Goal: Navigation & Orientation: Find specific page/section

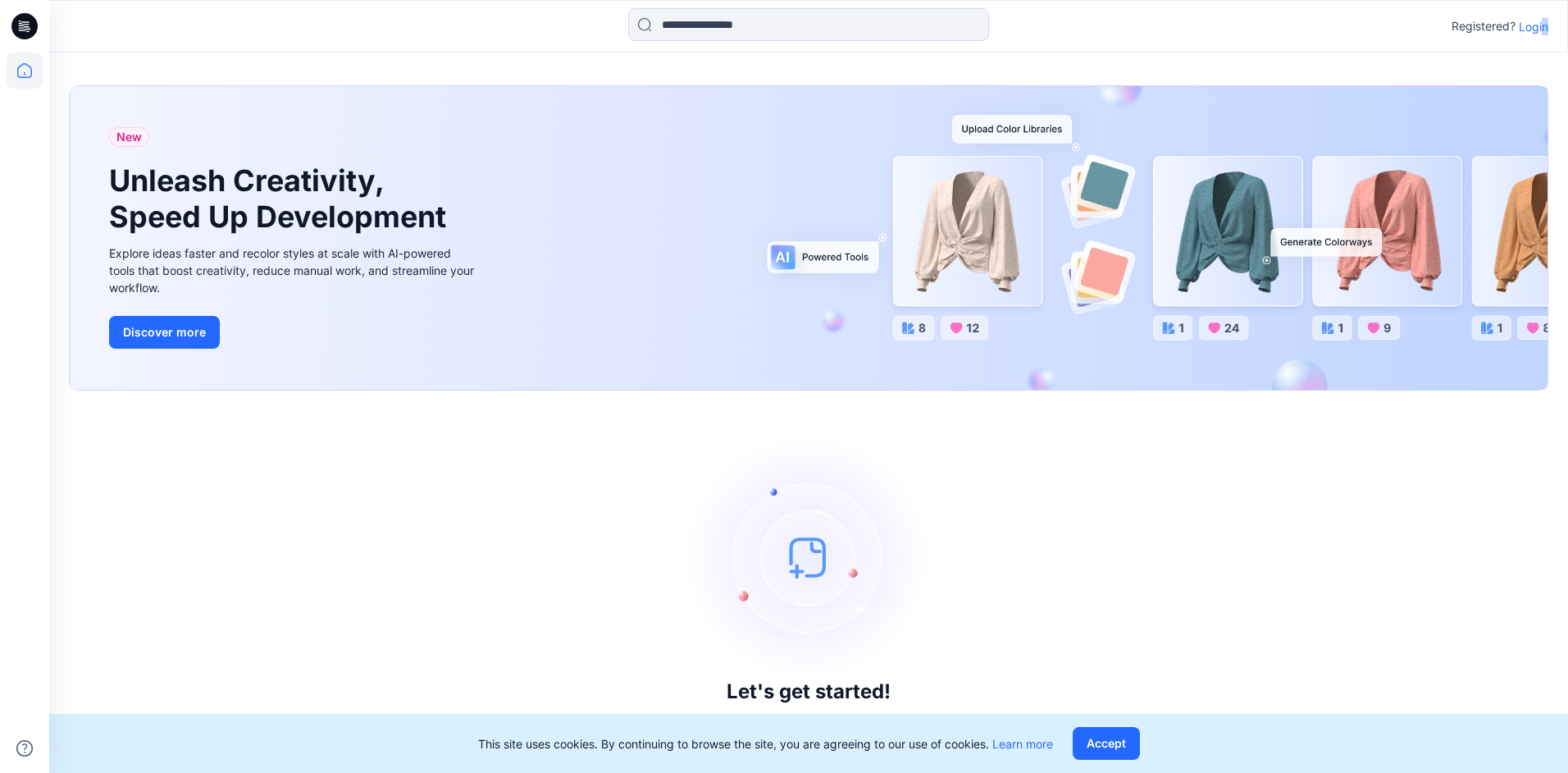
click at [1544, 24] on p "Login" at bounding box center [1533, 27] width 30 height 17
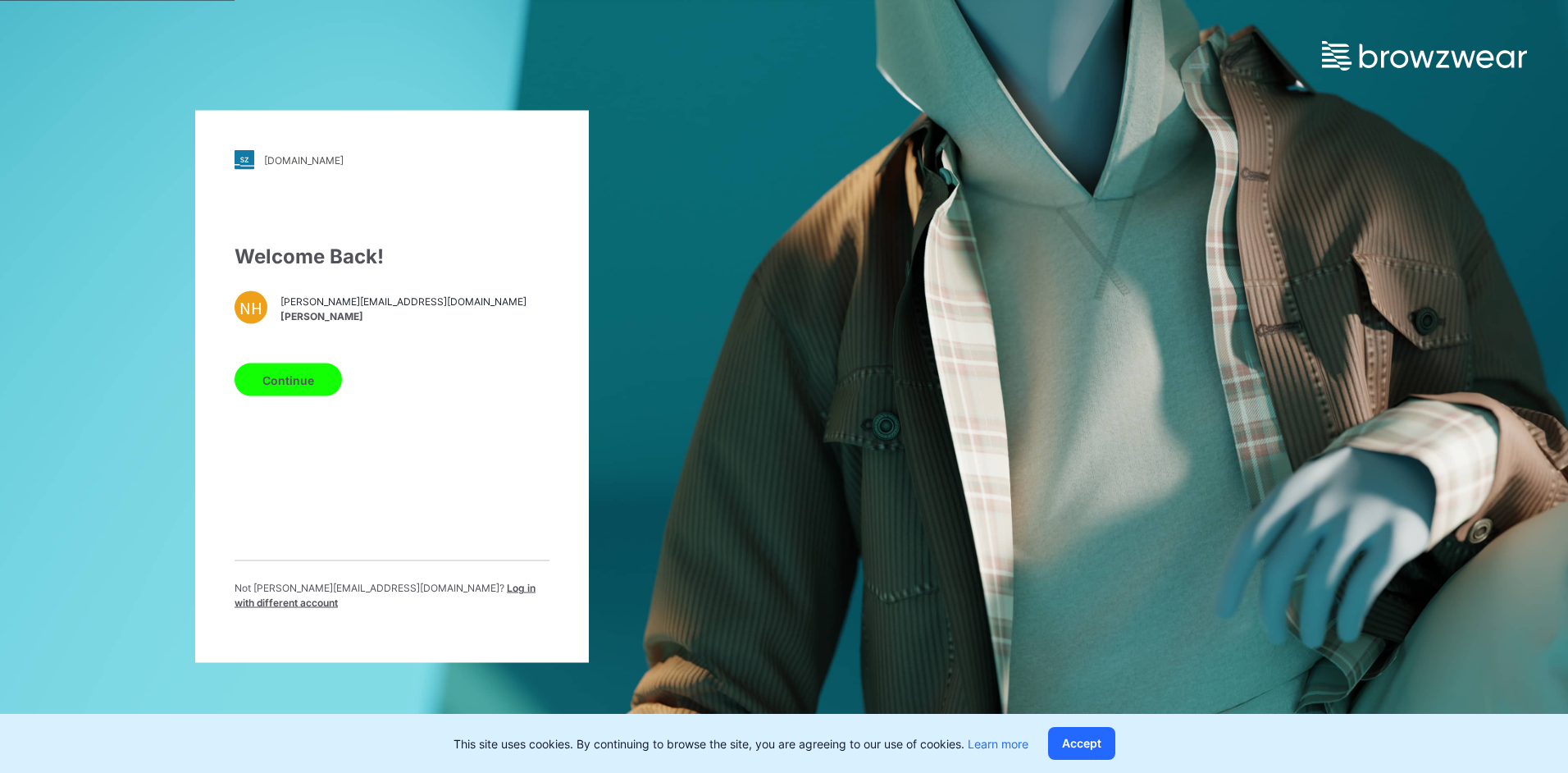
click at [287, 410] on div "Welcome Back! NH [PERSON_NAME][EMAIL_ADDRESS][DOMAIN_NAME] [PERSON_NAME] Contin…" at bounding box center [392, 433] width 315 height 381
click at [287, 389] on button "Continue" at bounding box center [288, 379] width 107 height 33
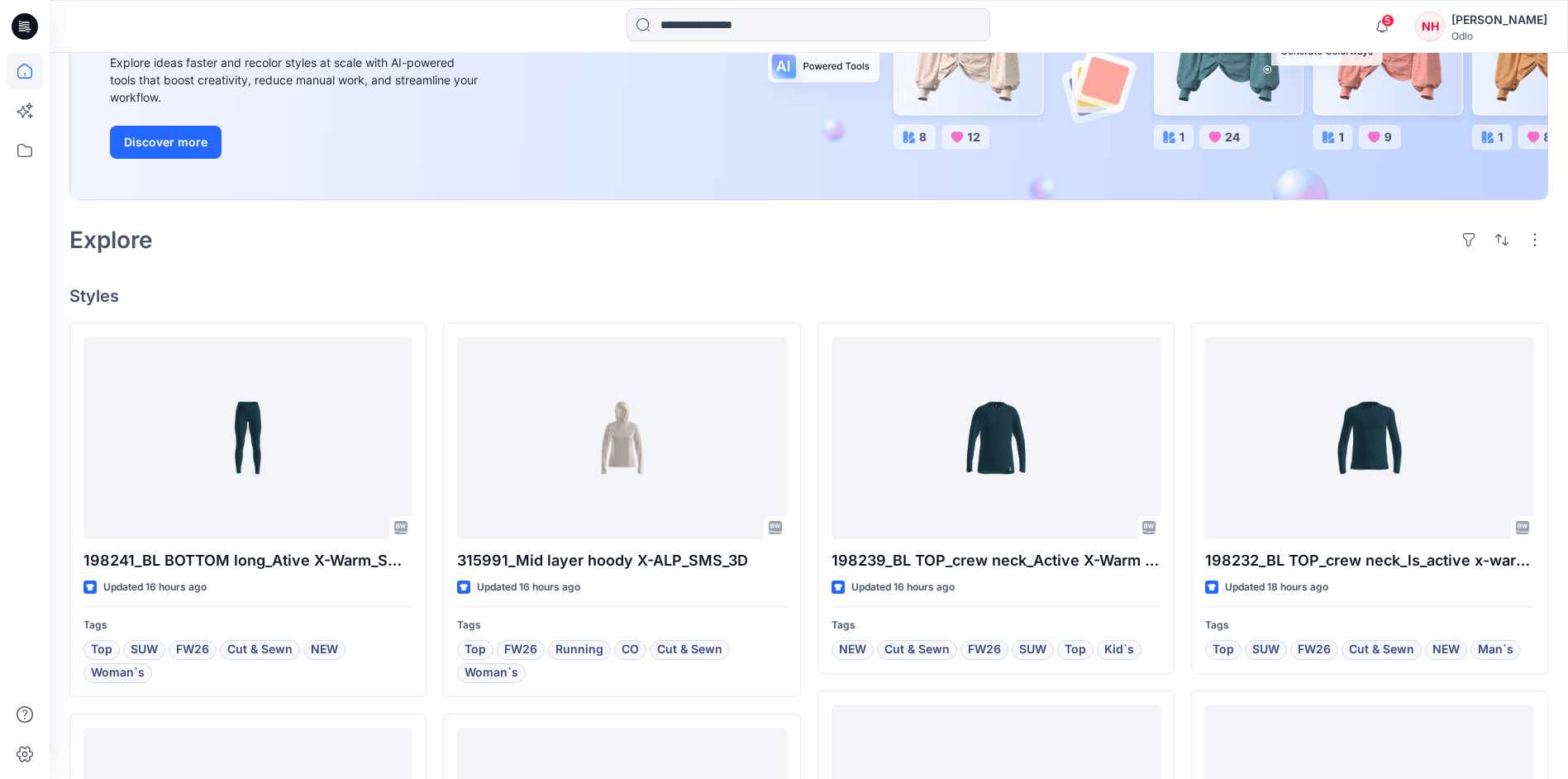
scroll to position [165, 0]
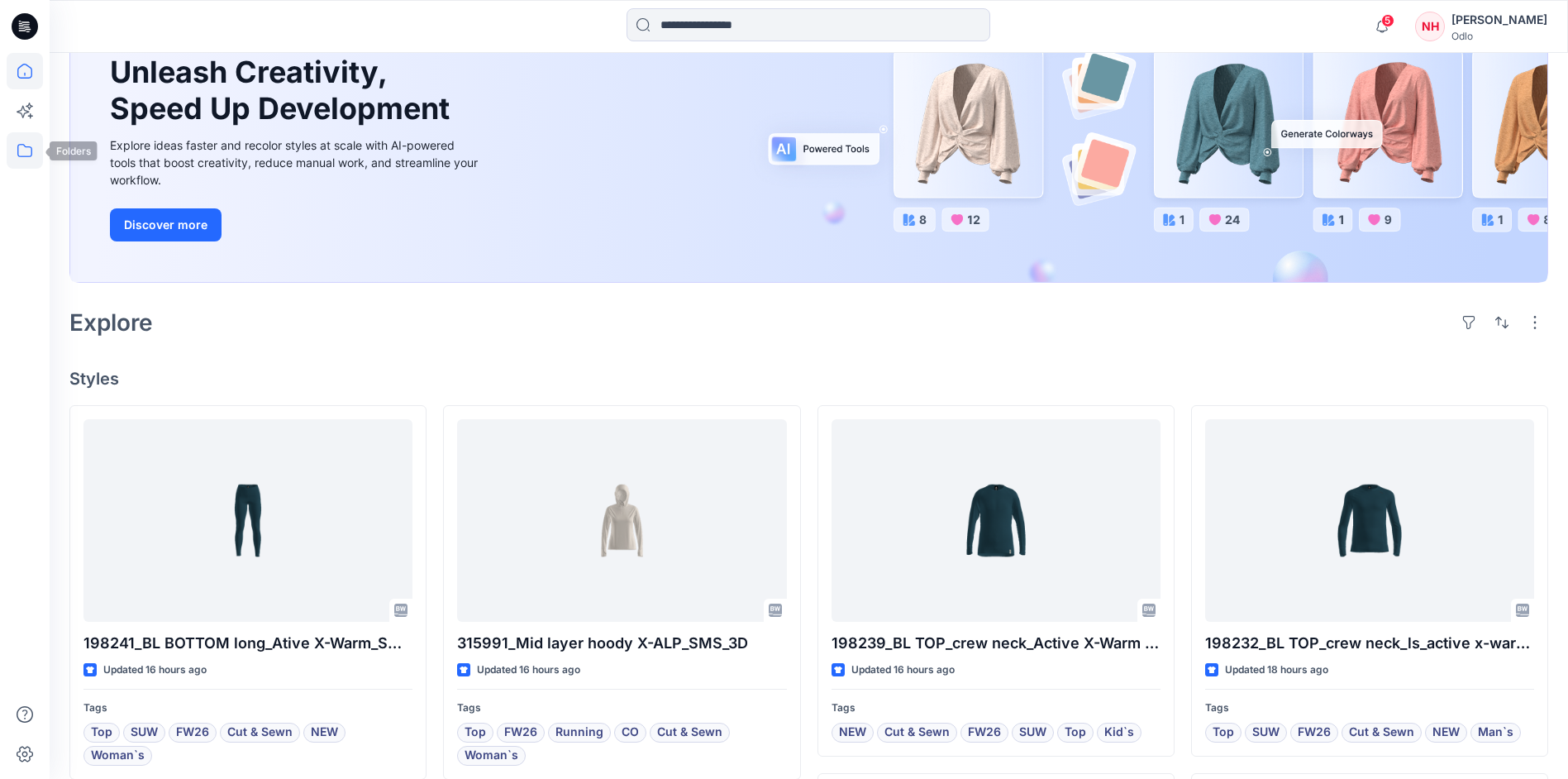
click at [16, 151] on icon at bounding box center [25, 151] width 37 height 37
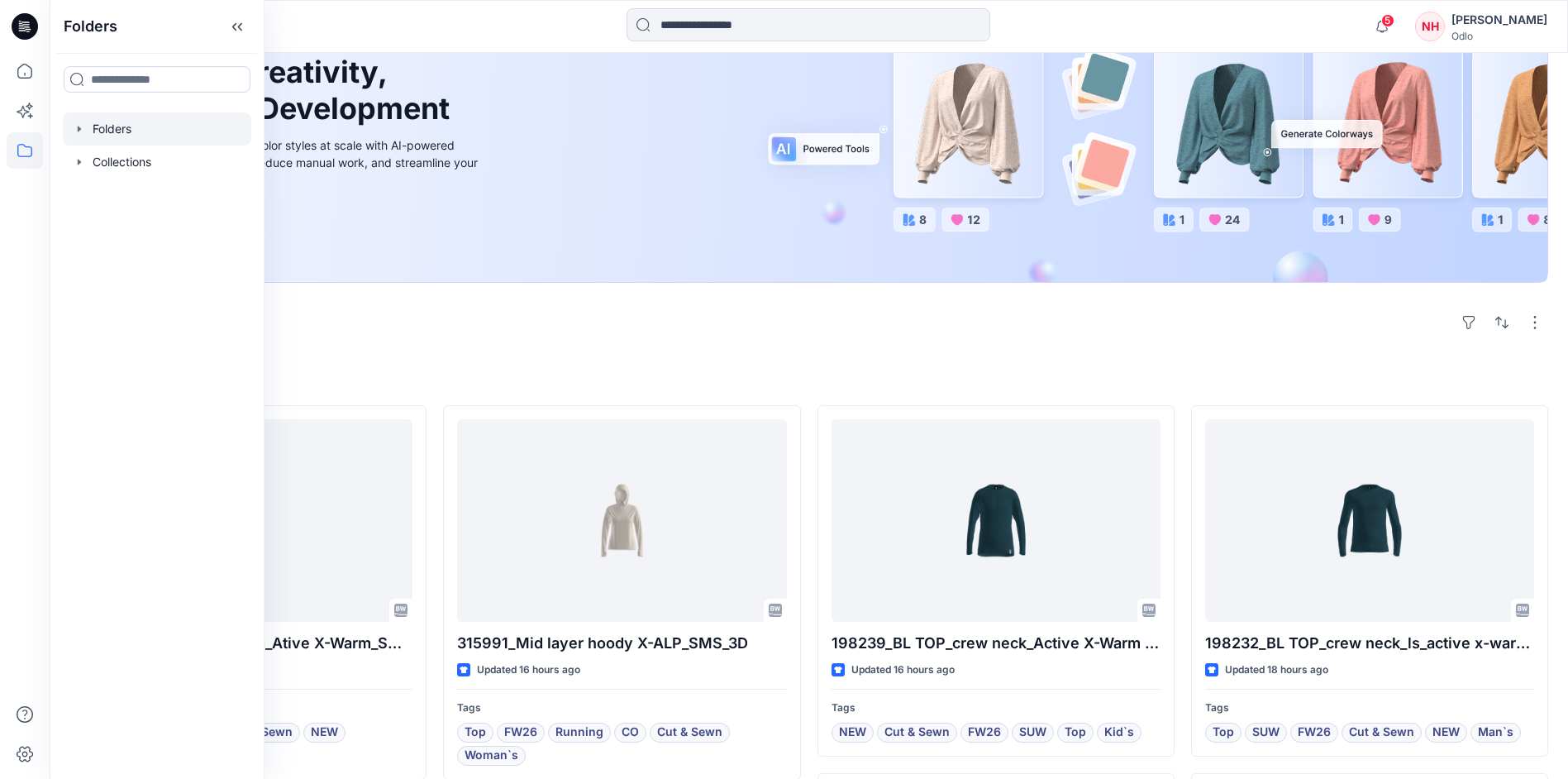
click at [154, 132] on div at bounding box center [156, 128] width 188 height 33
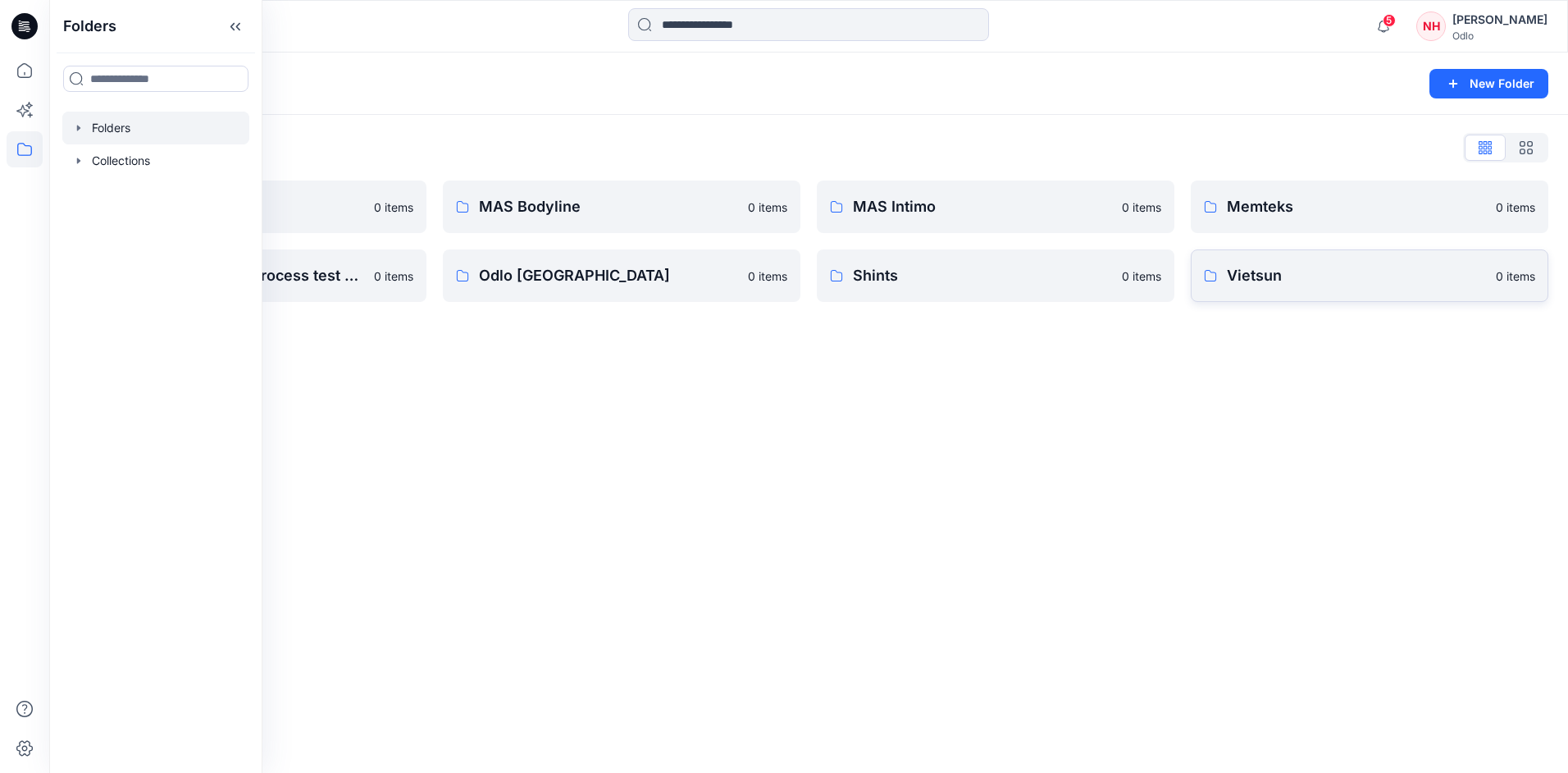
click at [1276, 271] on p "Vietsun" at bounding box center [1355, 276] width 259 height 23
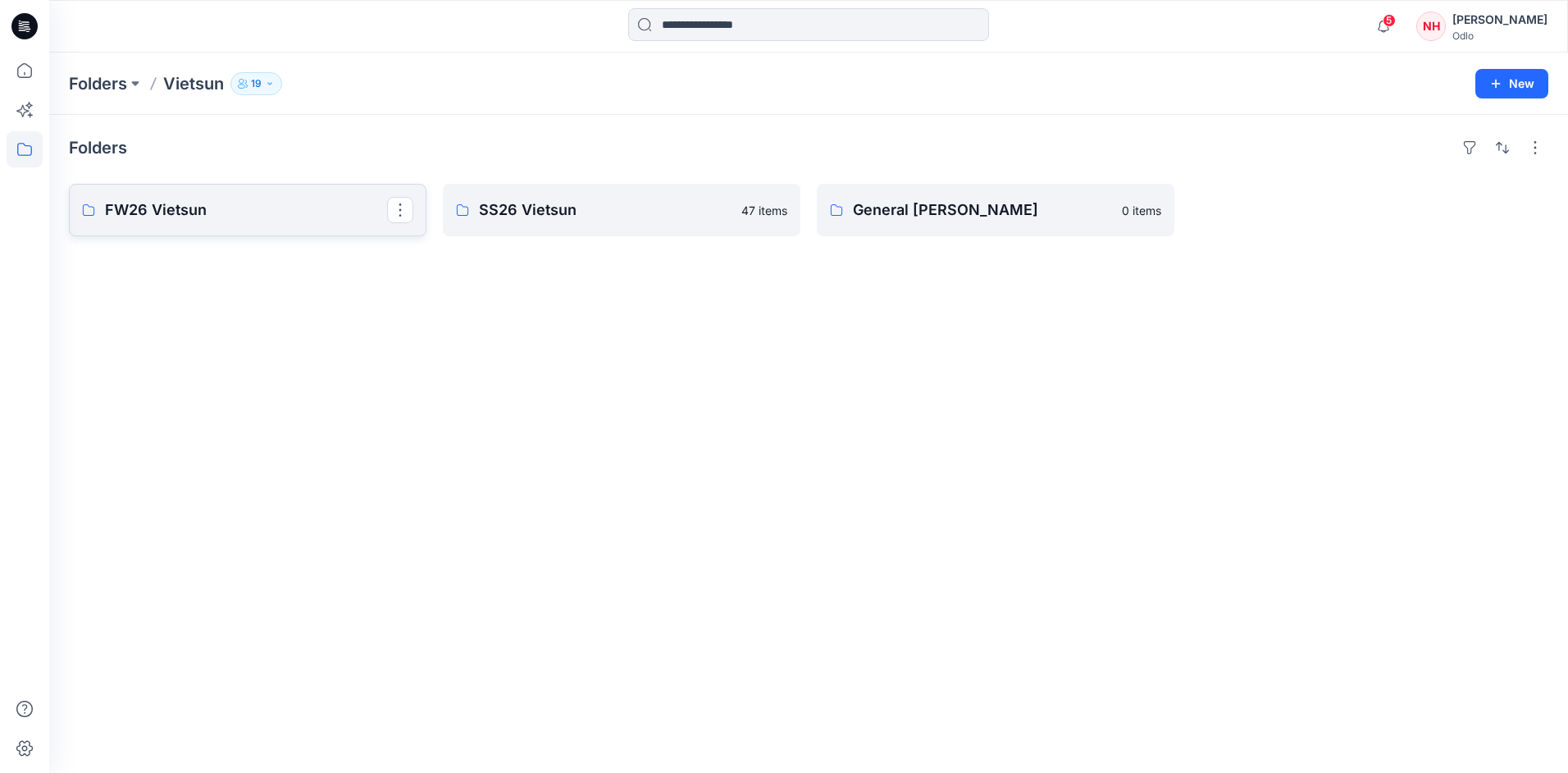
click at [204, 199] on p "FW26 Vietsun" at bounding box center [246, 210] width 282 height 23
